Goal: Navigation & Orientation: Find specific page/section

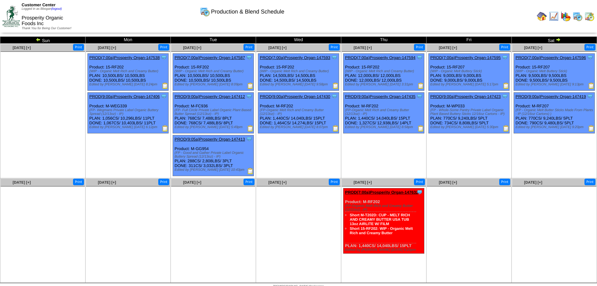
click at [543, 19] on img at bounding box center [542, 16] width 10 height 10
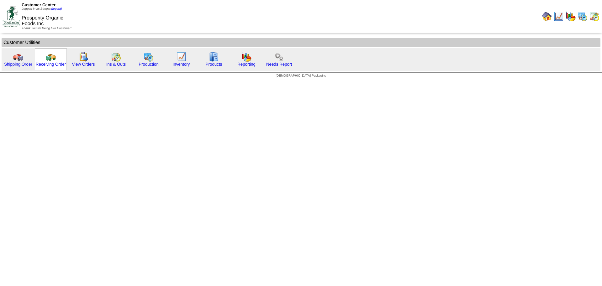
click at [53, 58] on img at bounding box center [51, 57] width 10 height 10
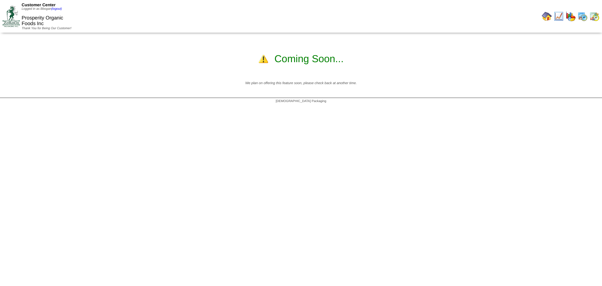
click at [14, 20] on img at bounding box center [11, 16] width 17 height 21
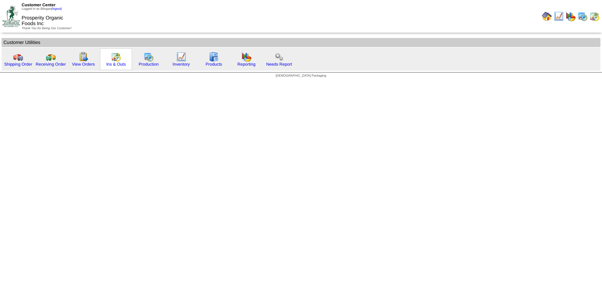
click at [114, 59] on img at bounding box center [116, 57] width 10 height 10
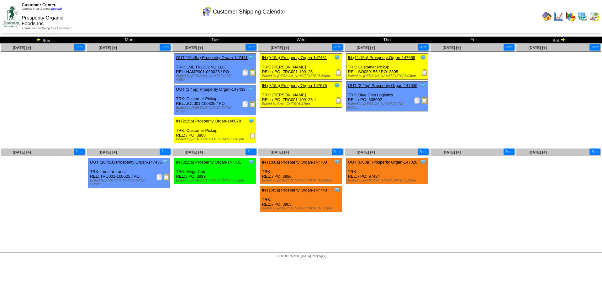
click at [560, 14] on img at bounding box center [559, 16] width 10 height 10
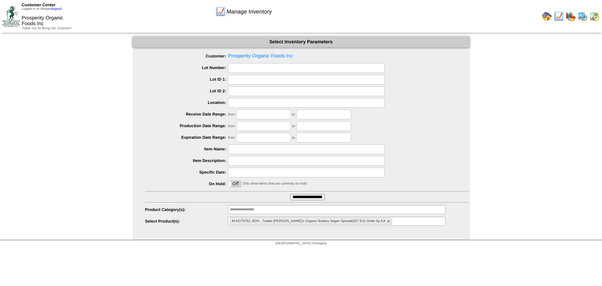
click at [568, 16] on img at bounding box center [571, 16] width 10 height 10
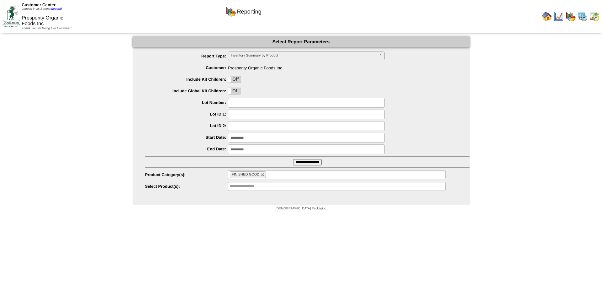
click at [582, 15] on img at bounding box center [583, 16] width 10 height 10
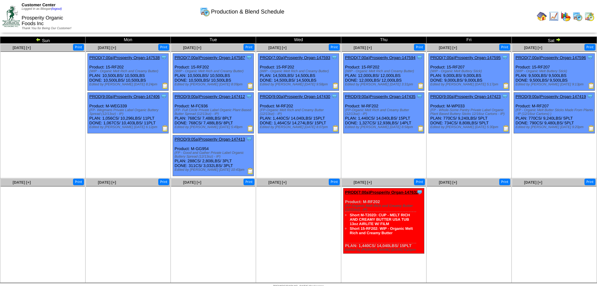
click at [591, 16] on img at bounding box center [590, 16] width 10 height 10
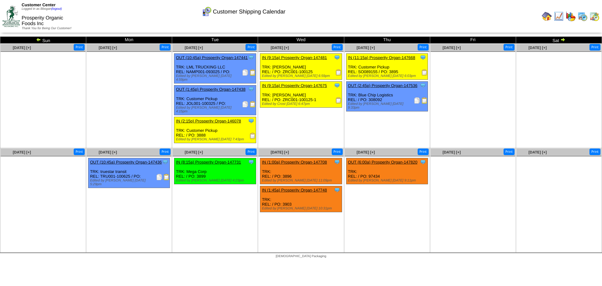
click at [338, 99] on img at bounding box center [339, 100] width 6 height 6
